Goal: Find specific page/section: Find specific page/section

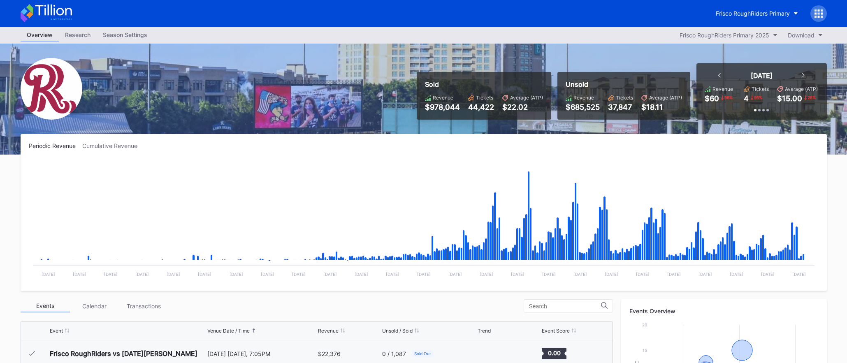
scroll to position [1576, 0]
click at [51, 13] on icon at bounding box center [53, 10] width 37 height 11
click at [750, 8] on button "Frisco RoughRiders Primary" at bounding box center [757, 13] width 95 height 15
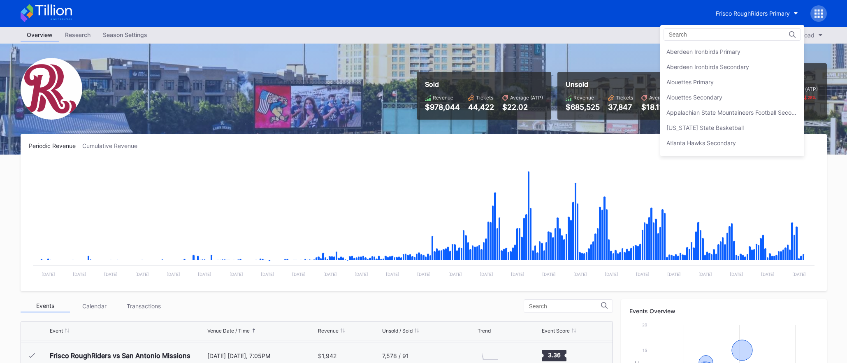
scroll to position [959, 0]
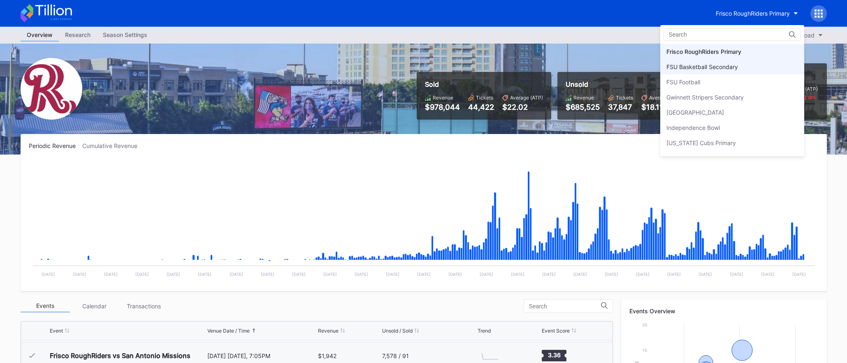
click at [736, 73] on div "FSU Basketball Secondary" at bounding box center [732, 66] width 144 height 15
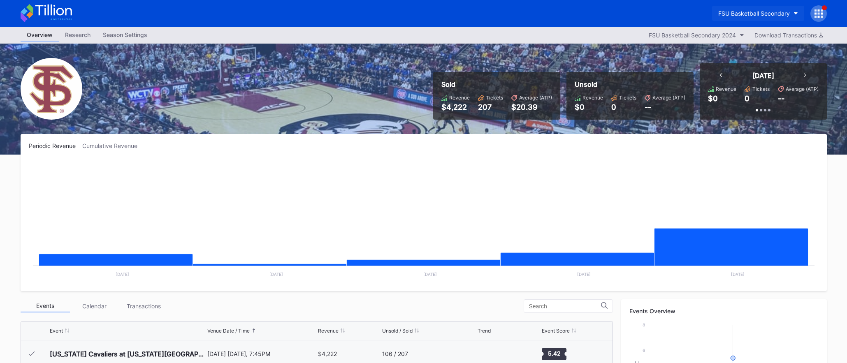
click at [759, 16] on div "FSU Basketball Secondary" at bounding box center [754, 13] width 72 height 7
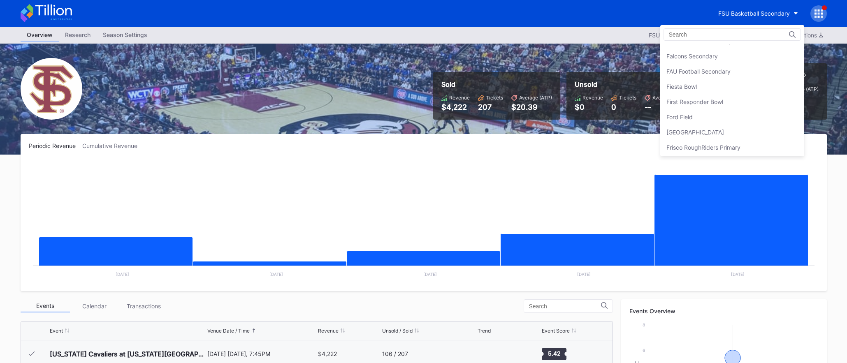
scroll to position [860, 0]
click at [747, 92] on div "Fiesta Bowl" at bounding box center [732, 89] width 144 height 15
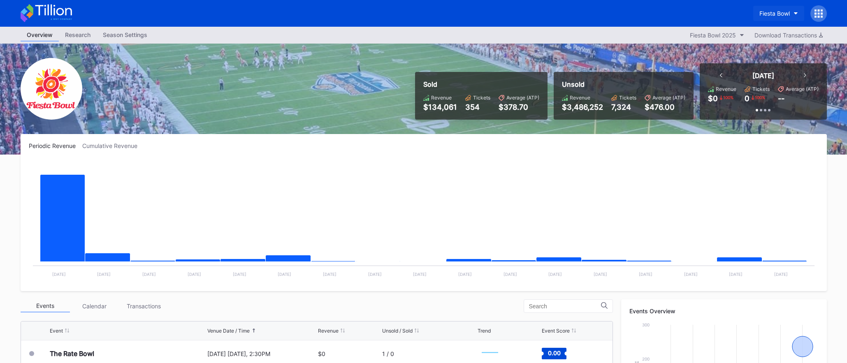
click at [782, 11] on div "Fiesta Bowl" at bounding box center [774, 13] width 30 height 7
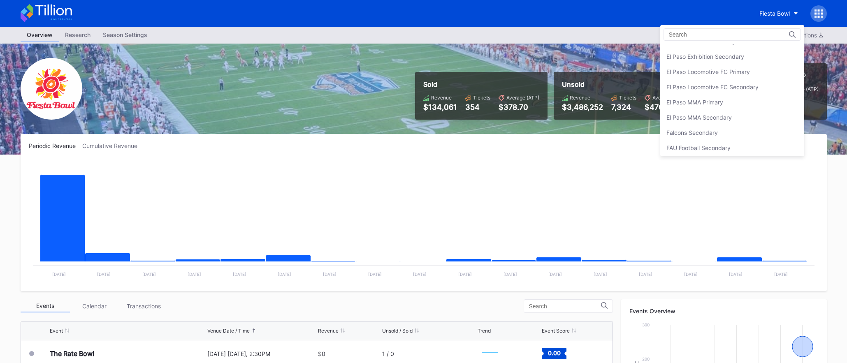
scroll to position [782, 0]
click at [698, 137] on div "Falcons Secondary" at bounding box center [691, 137] width 51 height 7
